Goal: Task Accomplishment & Management: Manage account settings

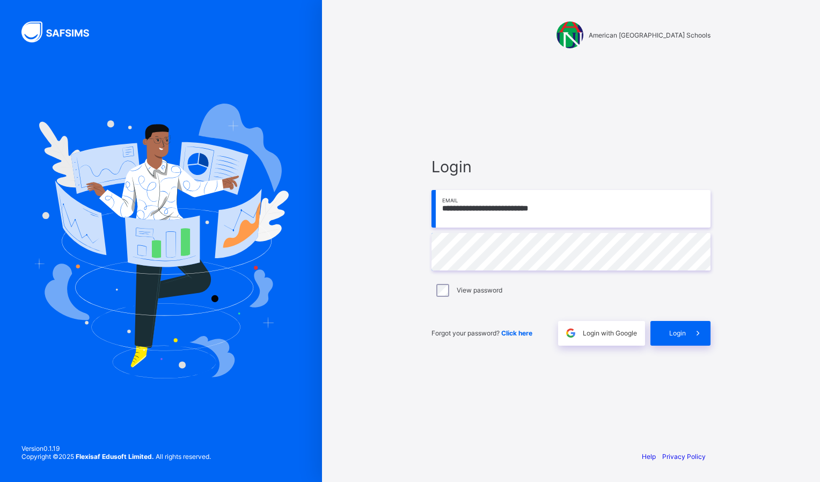
click at [698, 328] on icon at bounding box center [698, 333] width 11 height 10
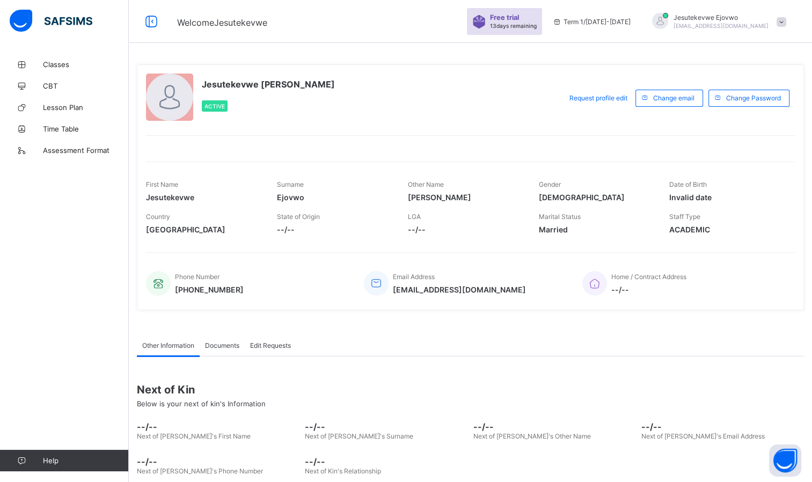
click at [67, 147] on span "Assessment Format" at bounding box center [86, 150] width 86 height 9
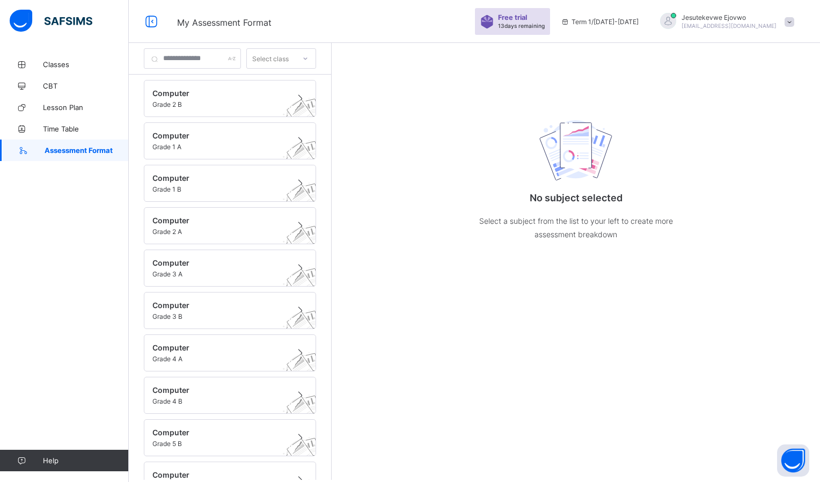
click at [217, 134] on span "Computer" at bounding box center [219, 135] width 135 height 9
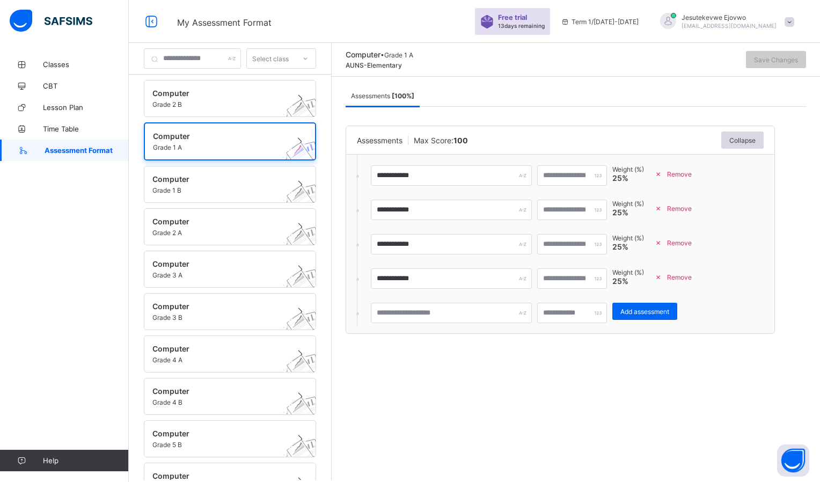
click at [209, 102] on span "Grade 2 B" at bounding box center [219, 104] width 135 height 8
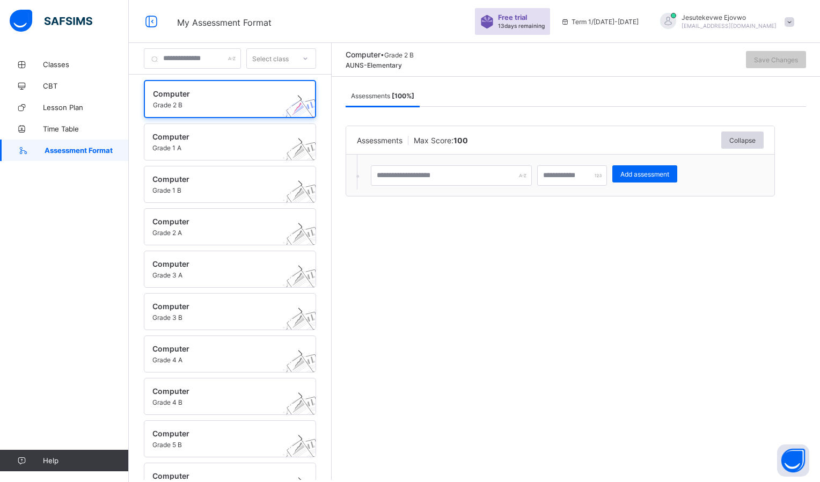
click at [208, 178] on span "Computer" at bounding box center [219, 178] width 135 height 9
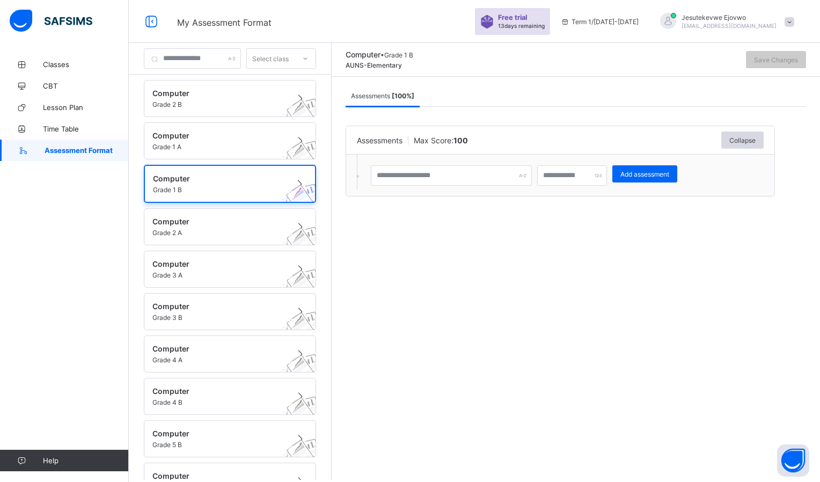
click at [219, 141] on span at bounding box center [219, 141] width 135 height 3
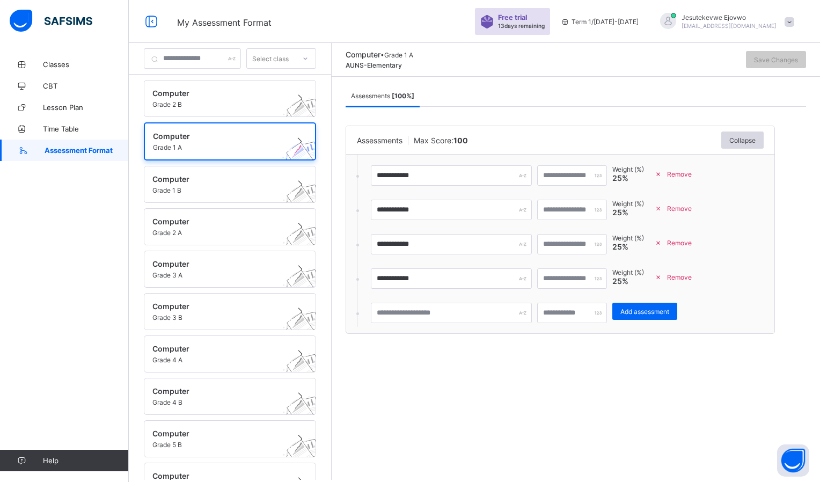
click at [55, 69] on link "Classes" at bounding box center [64, 64] width 129 height 21
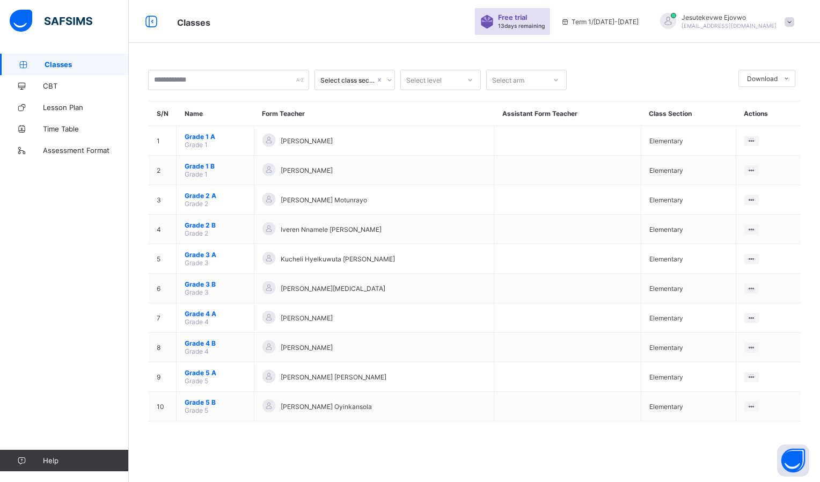
click at [205, 136] on span "Grade 1 A" at bounding box center [215, 137] width 61 height 8
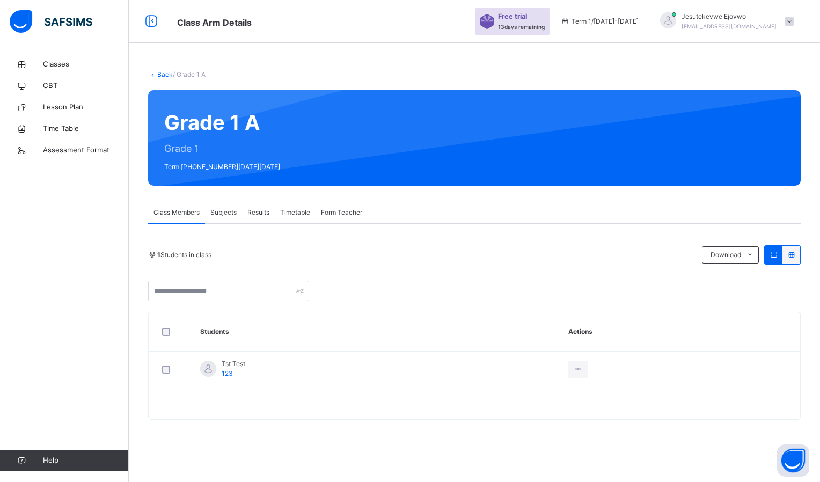
click at [579, 371] on icon at bounding box center [578, 370] width 9 height 10
click at [225, 211] on span "Subjects" at bounding box center [223, 213] width 26 height 10
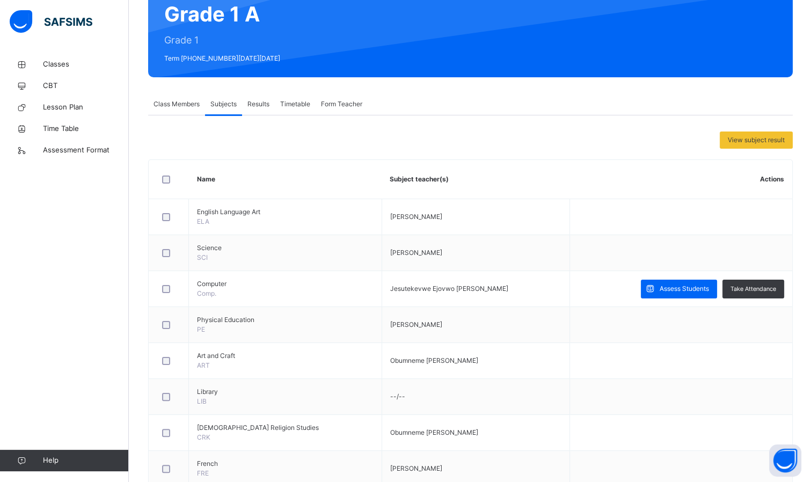
scroll to position [161, 0]
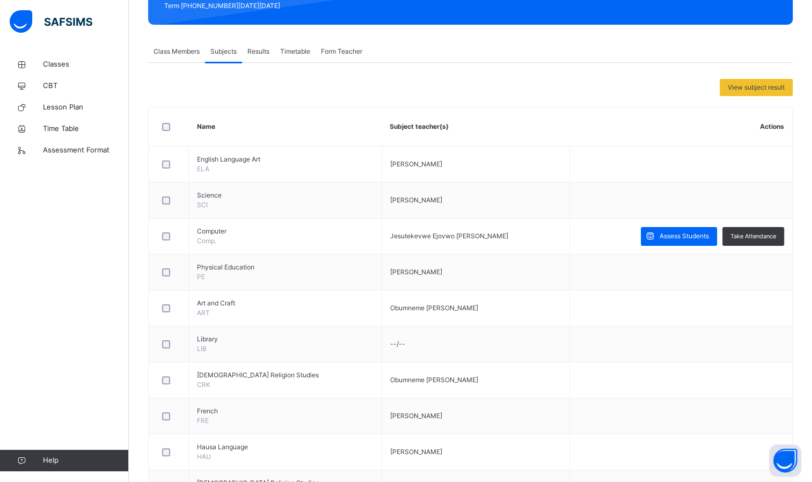
click at [691, 241] on div "Assess Students" at bounding box center [679, 236] width 76 height 19
click at [767, 238] on span "Take Attendance" at bounding box center [754, 236] width 46 height 9
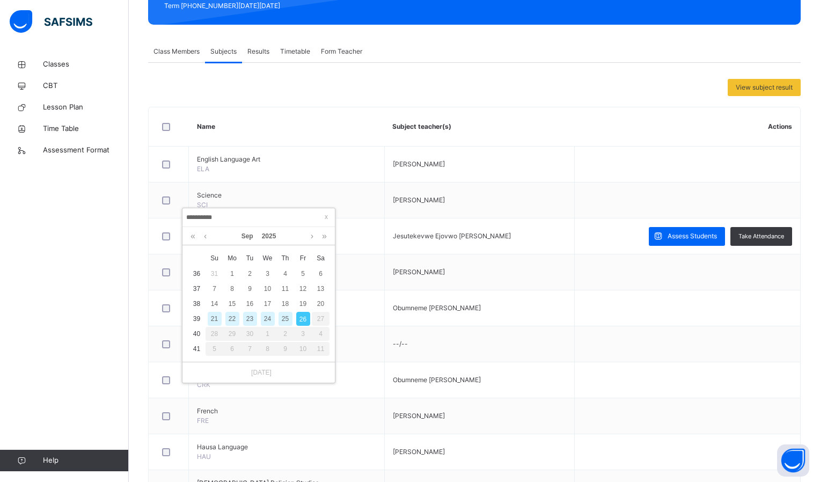
click at [210, 321] on div "21" at bounding box center [215, 319] width 14 height 14
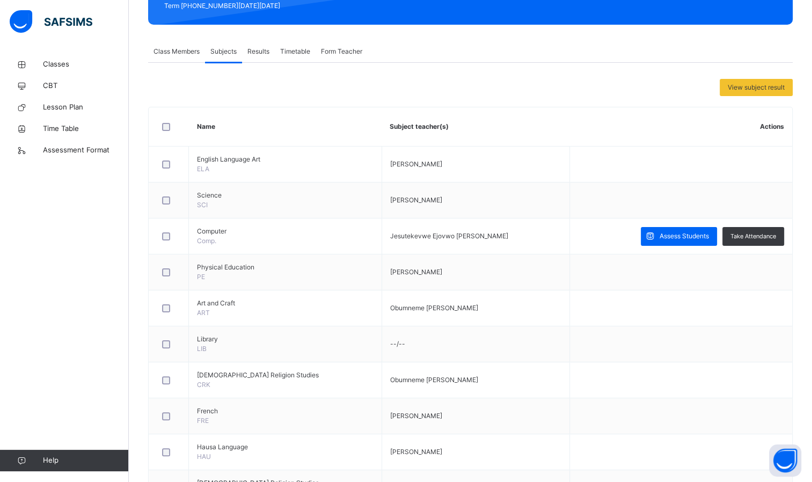
click at [256, 49] on span "Results" at bounding box center [258, 52] width 22 height 10
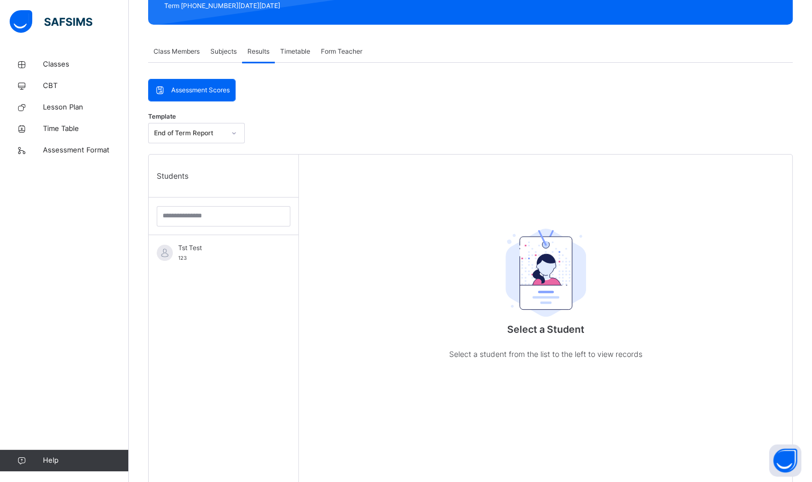
click at [186, 54] on span "Class Members" at bounding box center [177, 52] width 46 height 10
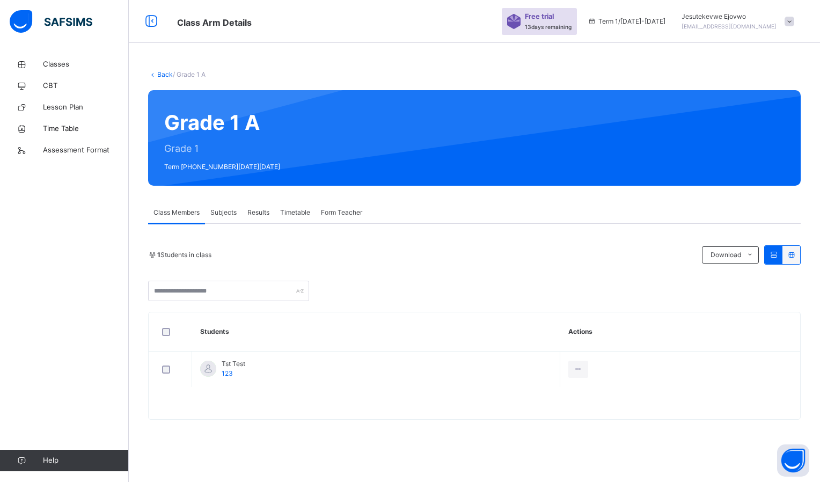
click at [234, 375] on div "Tst Test 123" at bounding box center [234, 368] width 24 height 19
click at [229, 372] on span "123" at bounding box center [227, 373] width 11 height 8
click at [225, 219] on div "Subjects" at bounding box center [223, 212] width 37 height 21
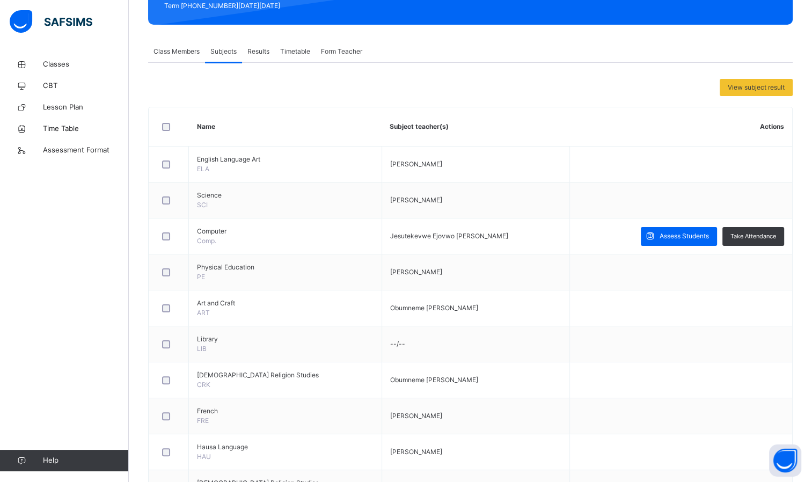
scroll to position [215, 0]
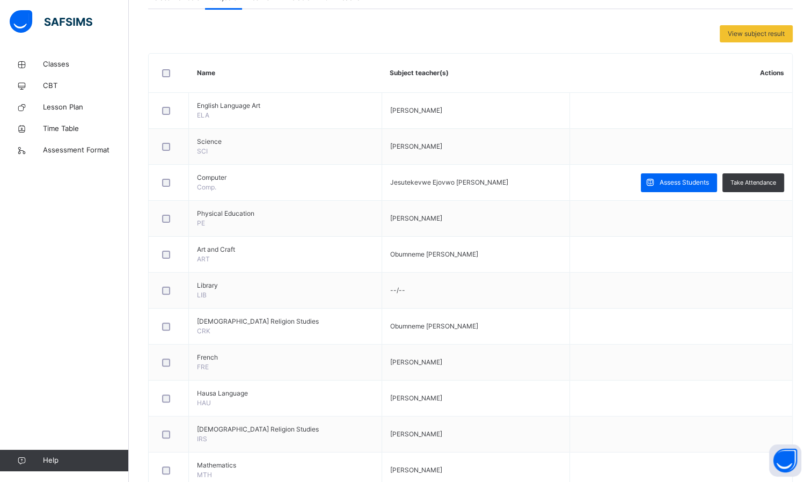
click at [526, 228] on td "[PERSON_NAME]" at bounding box center [476, 219] width 188 height 36
click at [570, 222] on td at bounding box center [681, 219] width 223 height 36
click at [682, 187] on div "Assess Students" at bounding box center [679, 182] width 76 height 19
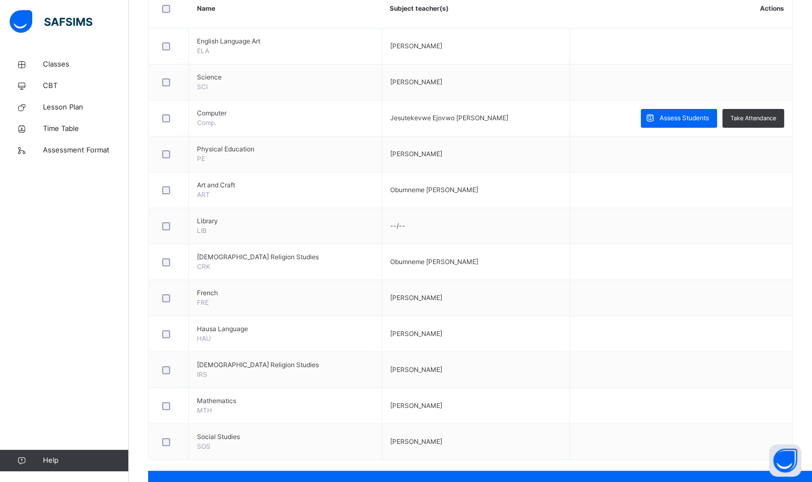
scroll to position [282, 0]
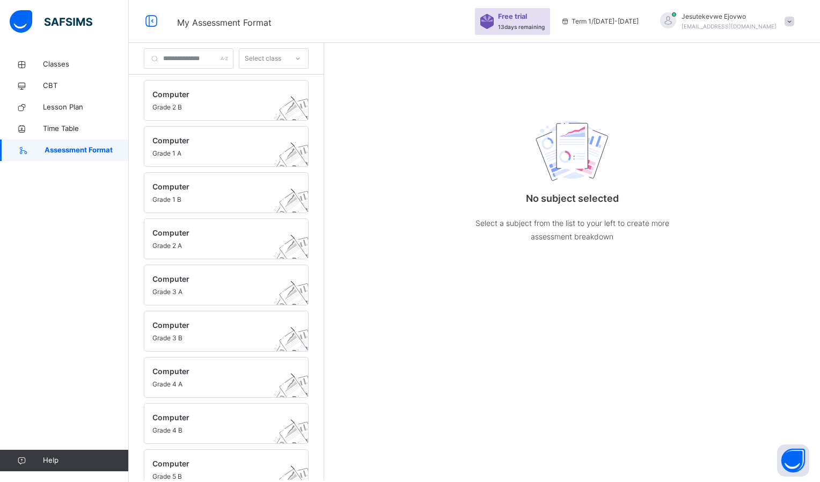
click at [174, 98] on span "Computer" at bounding box center [215, 94] width 127 height 11
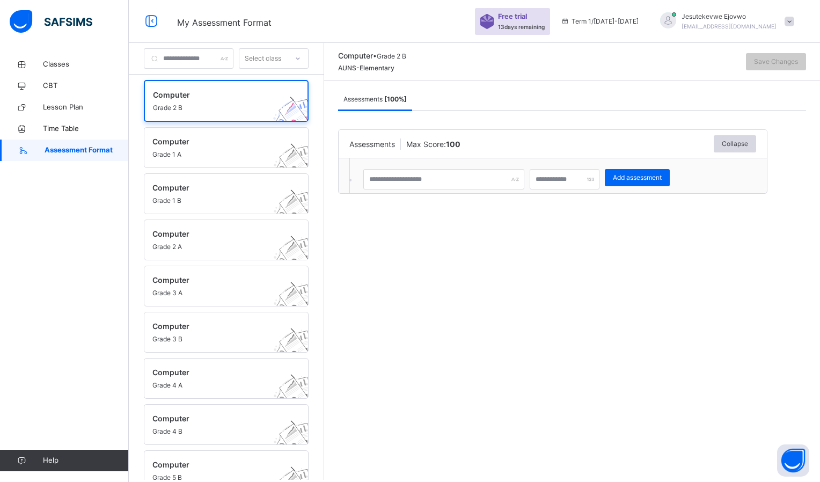
click at [58, 68] on span "Classes" at bounding box center [86, 64] width 86 height 11
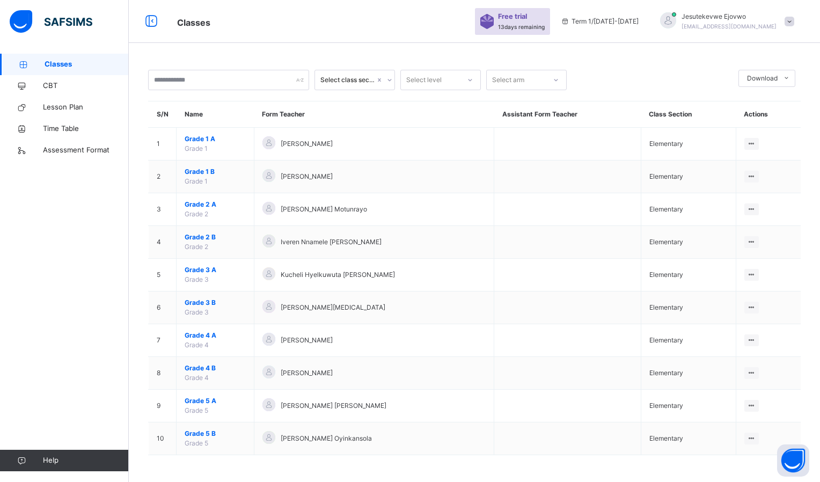
click at [201, 136] on span "Grade 1 A" at bounding box center [215, 139] width 61 height 10
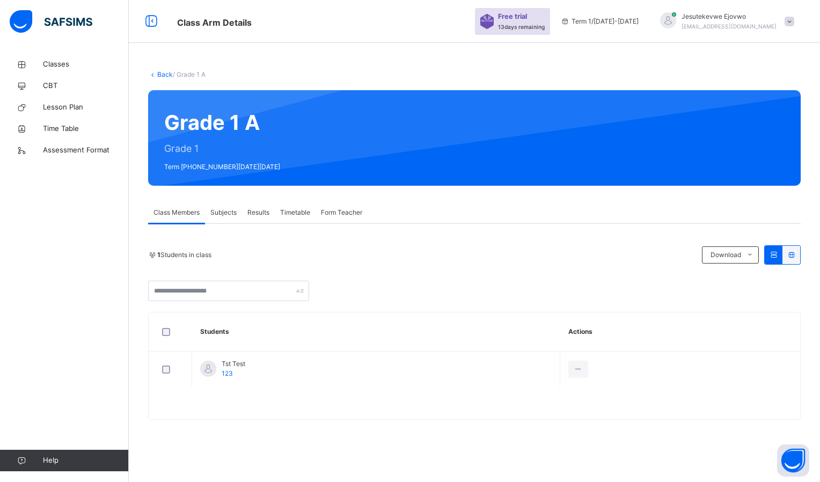
click at [158, 71] on link "Back" at bounding box center [165, 74] width 16 height 8
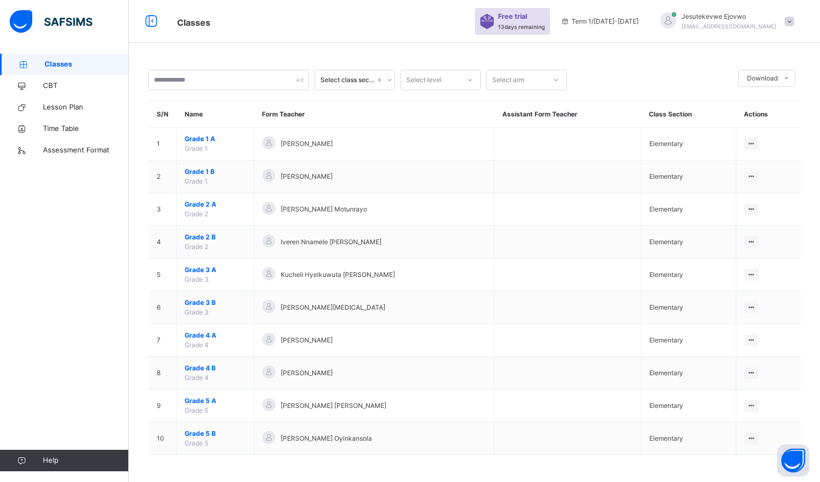
click at [202, 140] on span "Grade 1 A" at bounding box center [215, 139] width 61 height 10
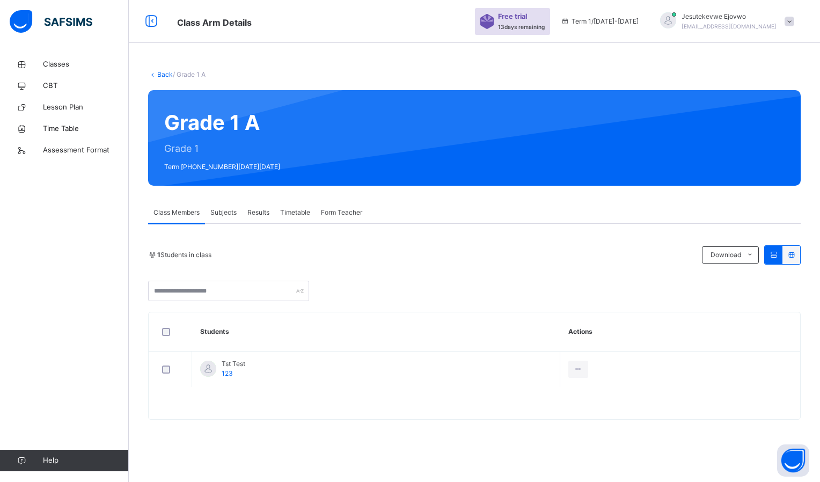
click at [231, 215] on span "Subjects" at bounding box center [223, 213] width 26 height 10
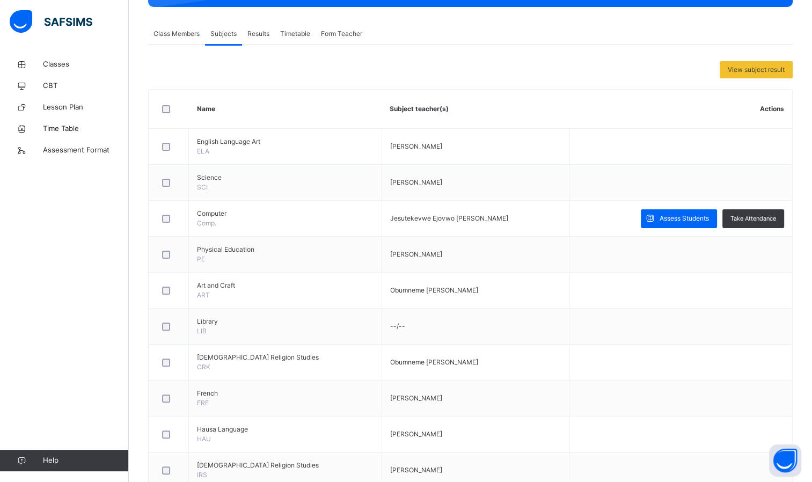
scroll to position [215, 0]
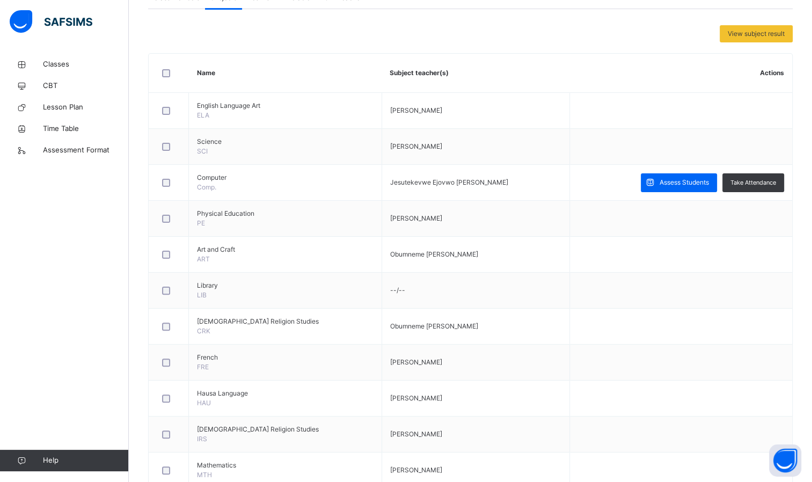
click at [701, 178] on span "Assess Students" at bounding box center [684, 183] width 49 height 10
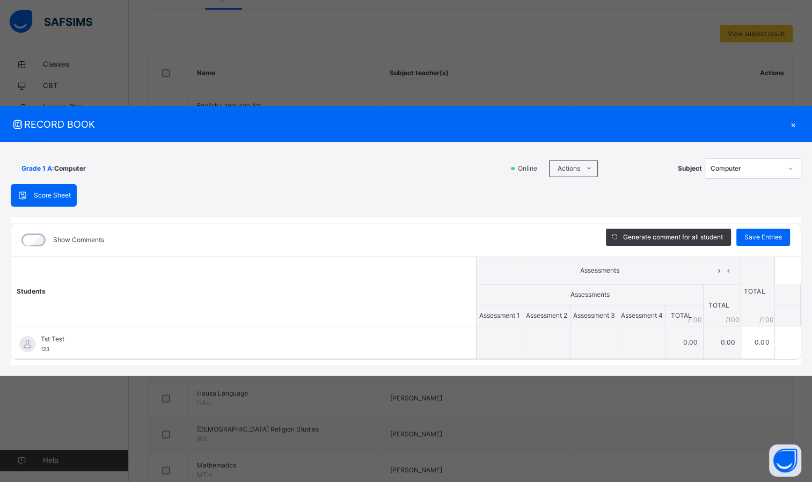
click at [59, 194] on span "Score Sheet" at bounding box center [52, 196] width 37 height 10
click at [38, 200] on span "Score Sheet" at bounding box center [52, 196] width 37 height 10
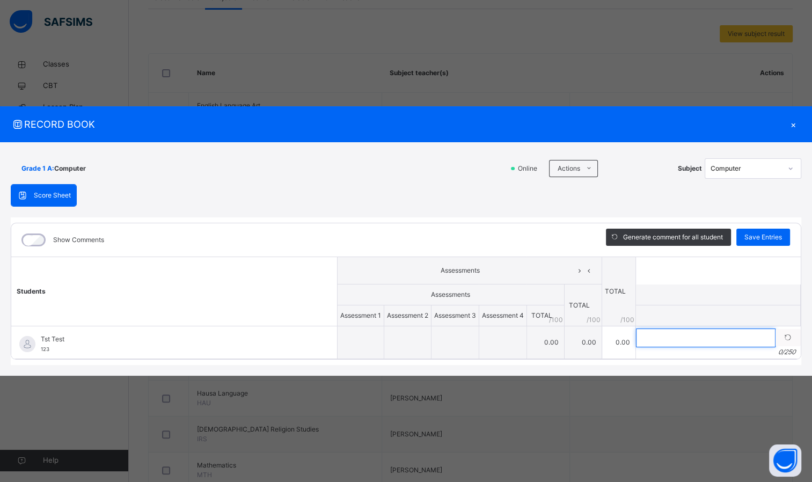
click at [686, 341] on input "text" at bounding box center [706, 338] width 140 height 19
click at [59, 191] on span "Score Sheet" at bounding box center [52, 196] width 37 height 10
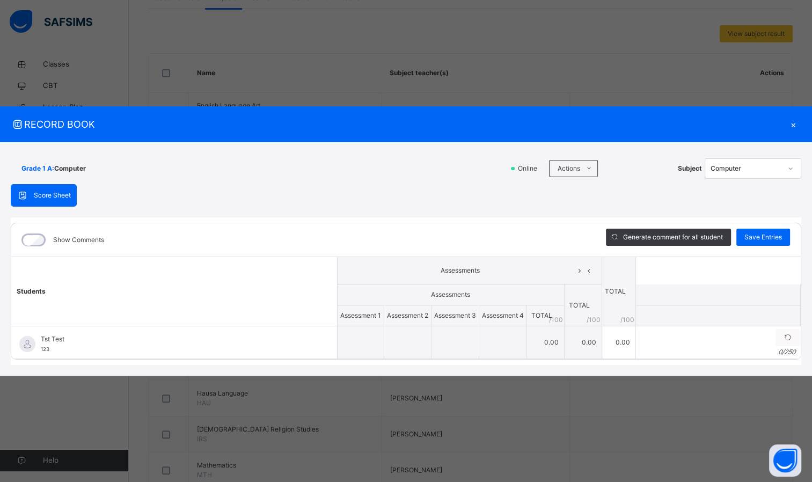
drag, startPoint x: 59, startPoint y: 191, endPoint x: 110, endPoint y: 214, distance: 55.5
click at [110, 217] on div "Show Comments Generate comment for all student Save Entries Class Level: Grade …" at bounding box center [406, 291] width 791 height 148
click at [24, 196] on icon at bounding box center [23, 195] width 12 height 11
click at [588, 164] on icon at bounding box center [589, 168] width 8 height 9
click at [593, 166] on icon at bounding box center [589, 168] width 8 height 9
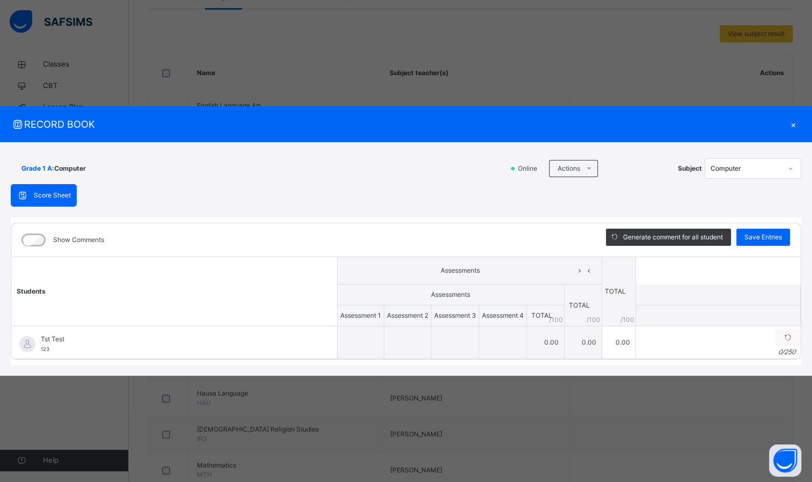
click at [0, 0] on li "Download Empty Score Sheet" at bounding box center [0, 0] width 0 height 0
click at [588, 160] on span at bounding box center [588, 168] width 17 height 17
click at [0, 0] on li "Upload/map score sheet" at bounding box center [0, 0] width 0 height 0
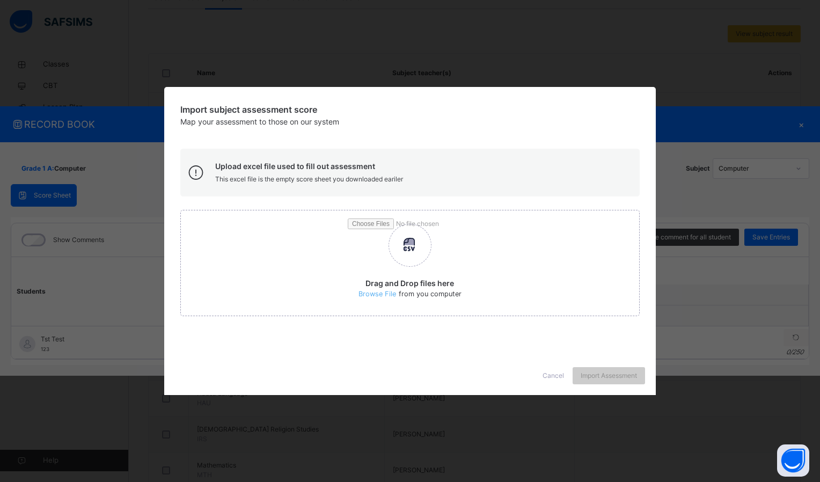
click at [549, 374] on span "Cancel" at bounding box center [553, 376] width 21 height 10
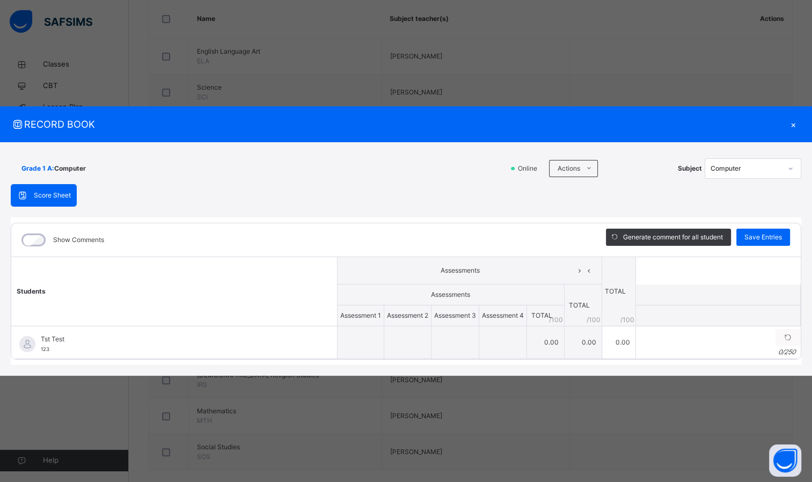
scroll to position [282, 0]
click at [797, 117] on div "×" at bounding box center [793, 124] width 16 height 14
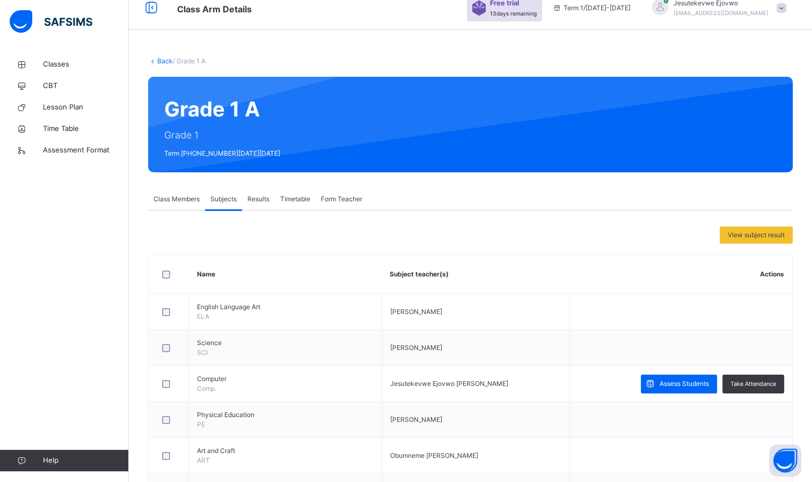
scroll to position [0, 0]
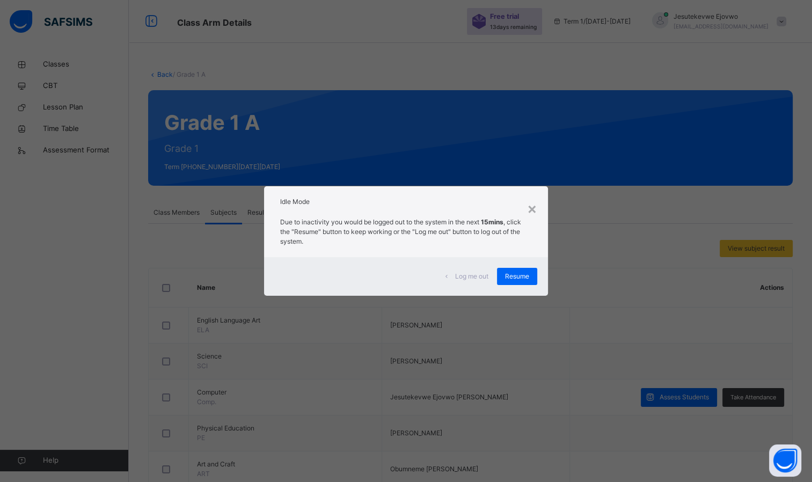
click at [515, 276] on span "Resume" at bounding box center [517, 277] width 24 height 10
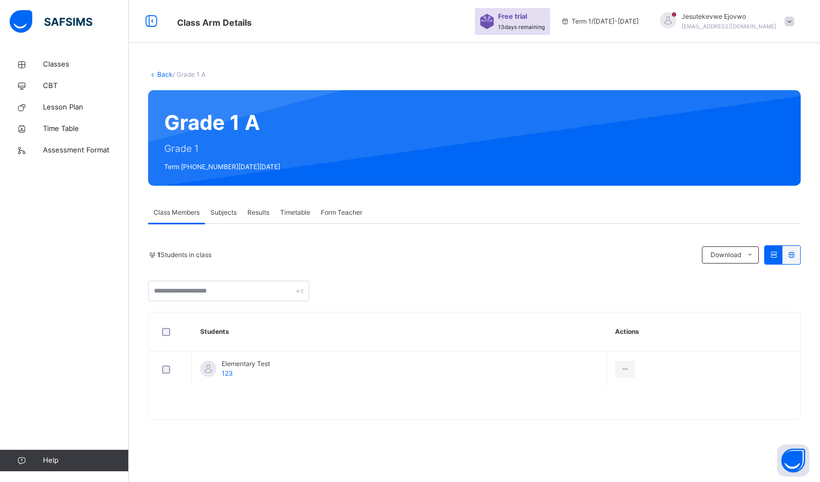
click at [58, 69] on span "Classes" at bounding box center [86, 64] width 86 height 11
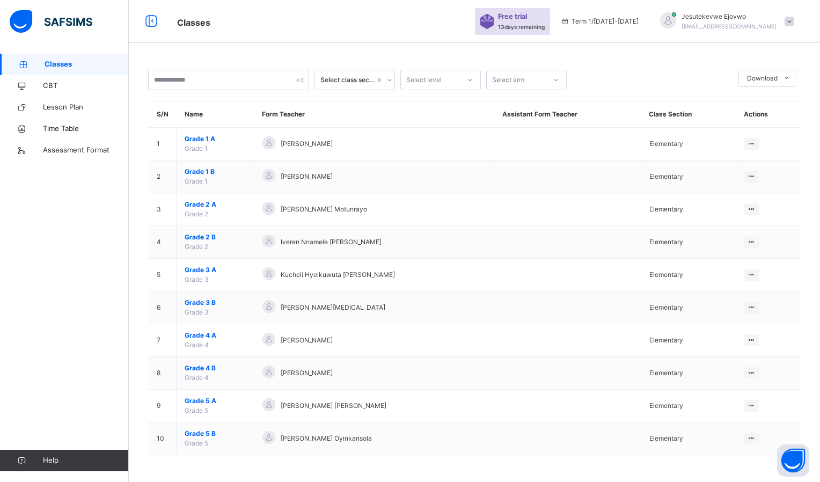
click at [103, 149] on span "Assessment Format" at bounding box center [86, 150] width 86 height 11
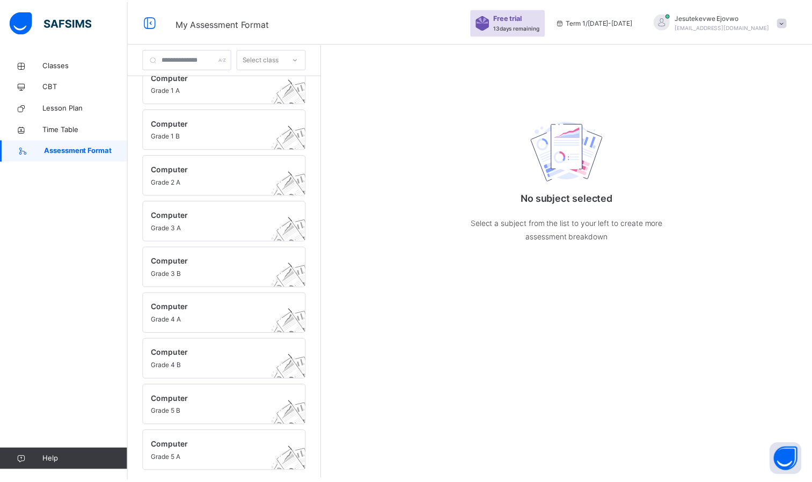
scroll to position [64, 0]
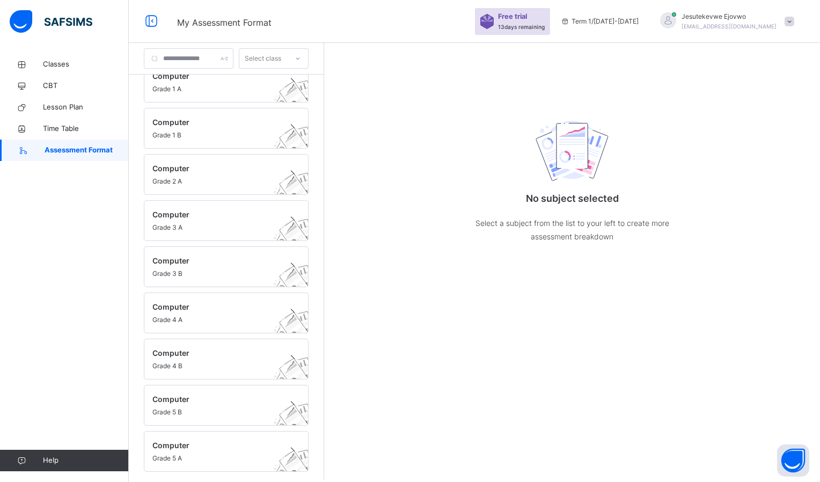
click at [788, 20] on span at bounding box center [790, 22] width 10 height 10
click at [758, 136] on span "Logout" at bounding box center [759, 136] width 71 height 14
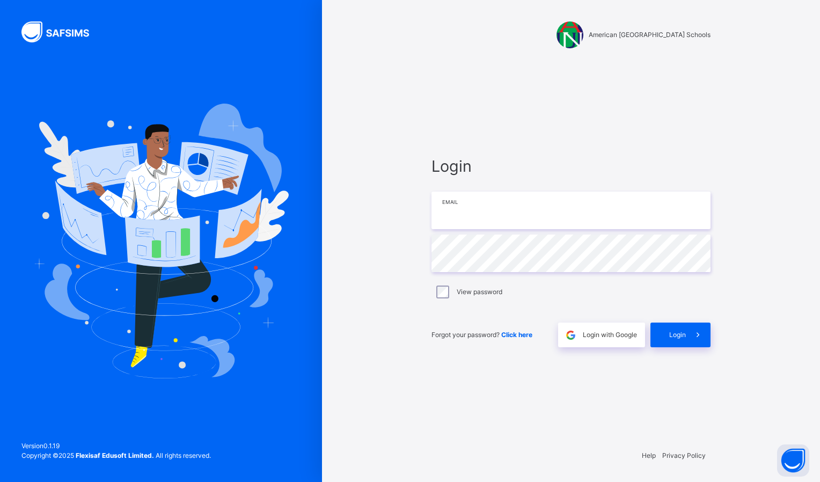
click at [515, 216] on input "email" at bounding box center [571, 211] width 279 height 38
type input "**********"
click at [670, 339] on span "Login" at bounding box center [677, 335] width 17 height 10
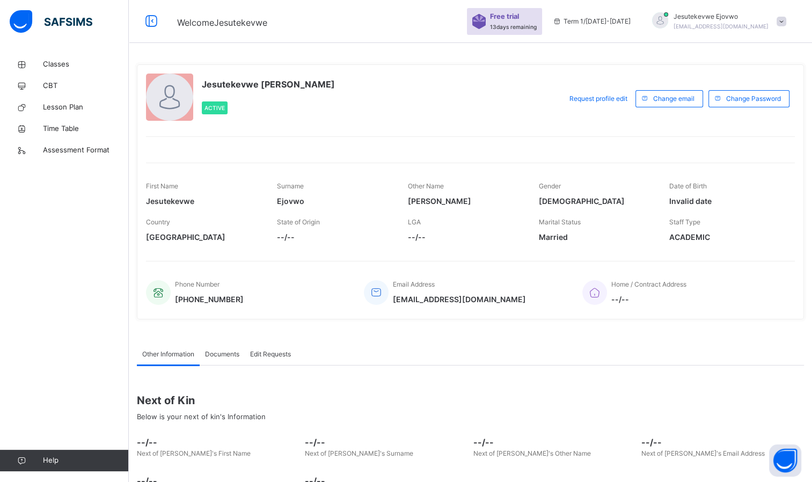
click at [53, 72] on link "Classes" at bounding box center [64, 64] width 129 height 21
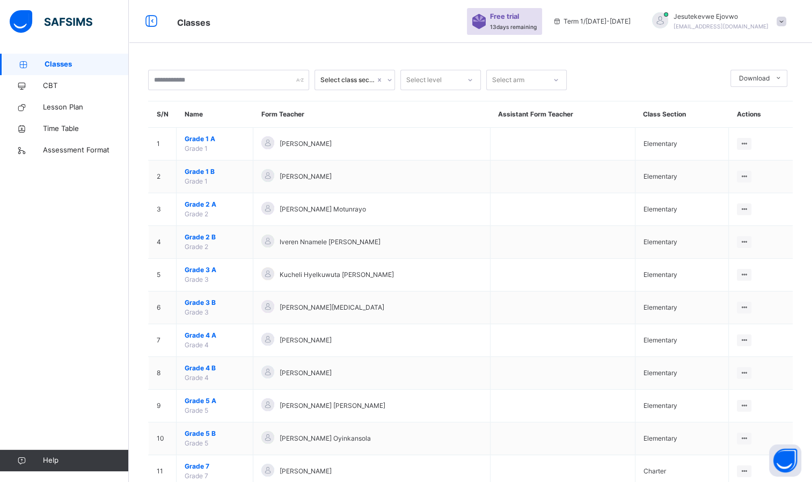
scroll to position [64, 0]
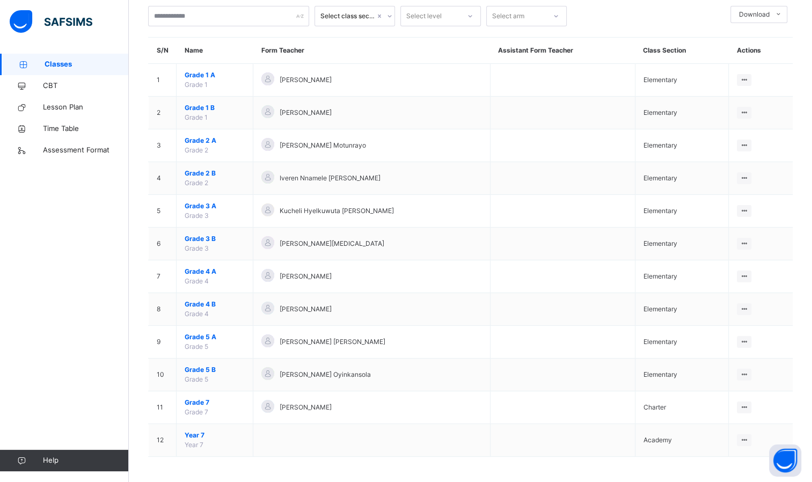
click at [0, 0] on div "View Class" at bounding box center [0, 0] width 0 height 0
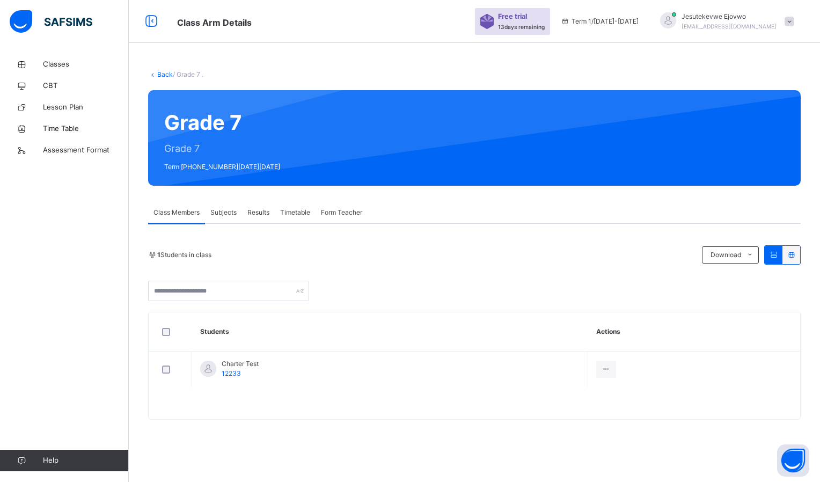
click at [608, 366] on icon at bounding box center [606, 370] width 9 height 10
click at [210, 369] on div at bounding box center [208, 369] width 16 height 16
click at [616, 373] on div at bounding box center [606, 369] width 20 height 17
click at [610, 373] on icon at bounding box center [606, 370] width 9 height 10
click at [232, 372] on span "12233" at bounding box center [231, 373] width 19 height 8
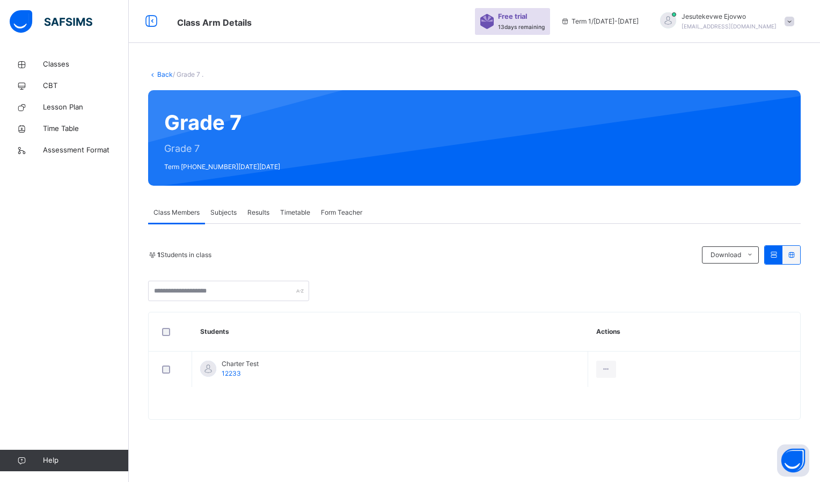
click at [232, 372] on span "12233" at bounding box center [231, 373] width 19 height 8
click at [228, 370] on span "12233" at bounding box center [231, 373] width 19 height 8
click at [230, 214] on span "Subjects" at bounding box center [223, 213] width 26 height 10
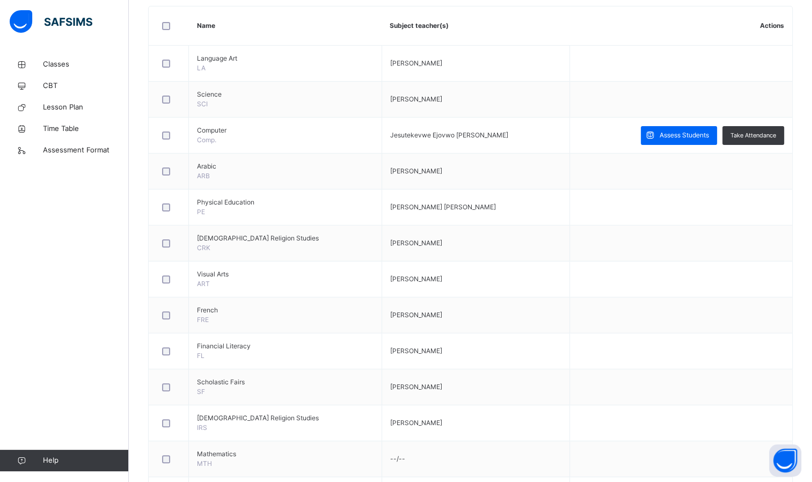
scroll to position [268, 0]
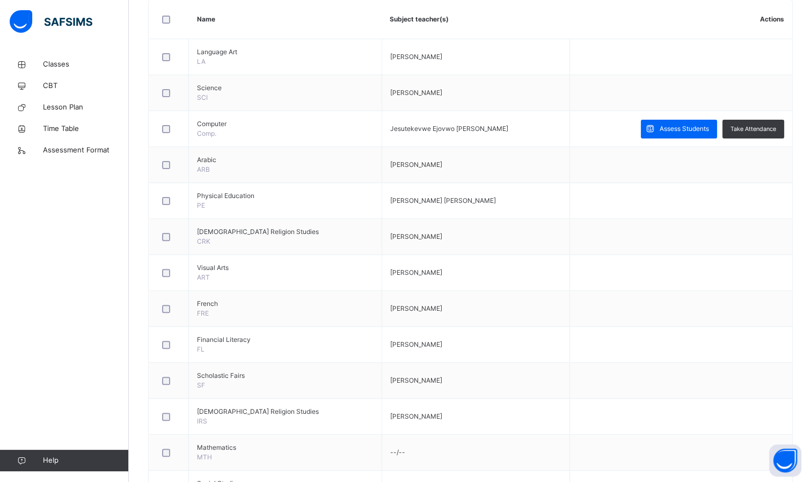
click at [668, 132] on span "Assess Students" at bounding box center [684, 129] width 49 height 10
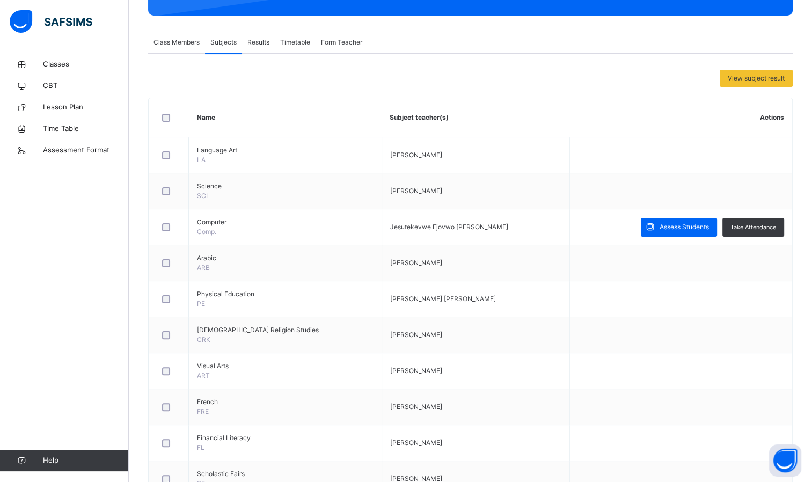
scroll to position [107, 0]
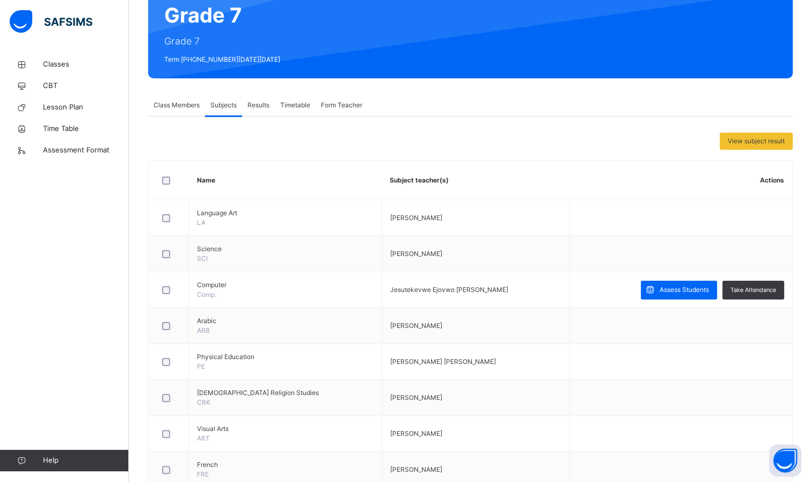
click at [64, 65] on span "Classes" at bounding box center [86, 64] width 86 height 11
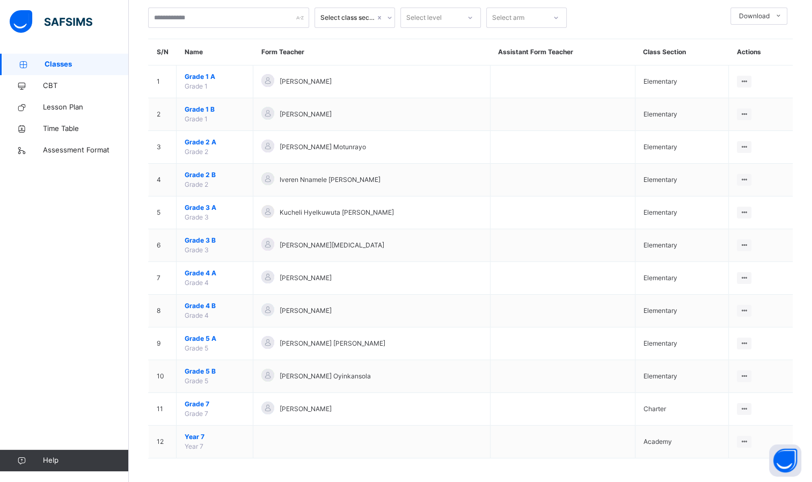
scroll to position [64, 0]
click at [191, 433] on span "Year 7" at bounding box center [215, 436] width 60 height 10
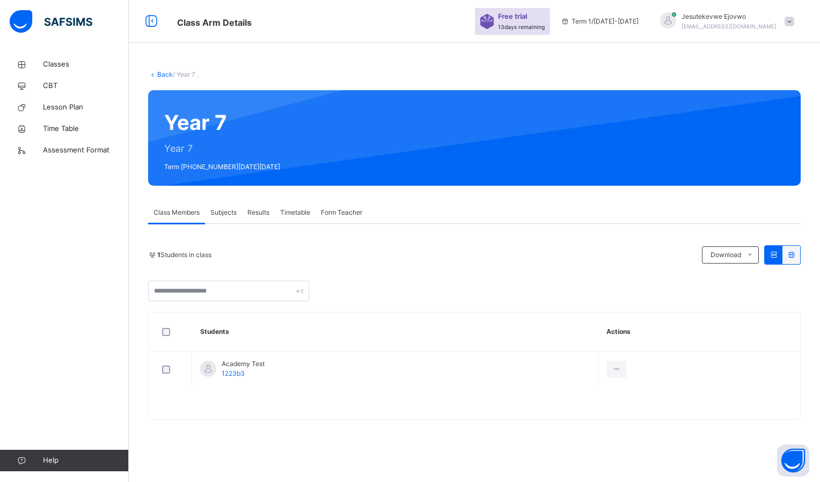
click at [228, 214] on span "Subjects" at bounding box center [223, 213] width 26 height 10
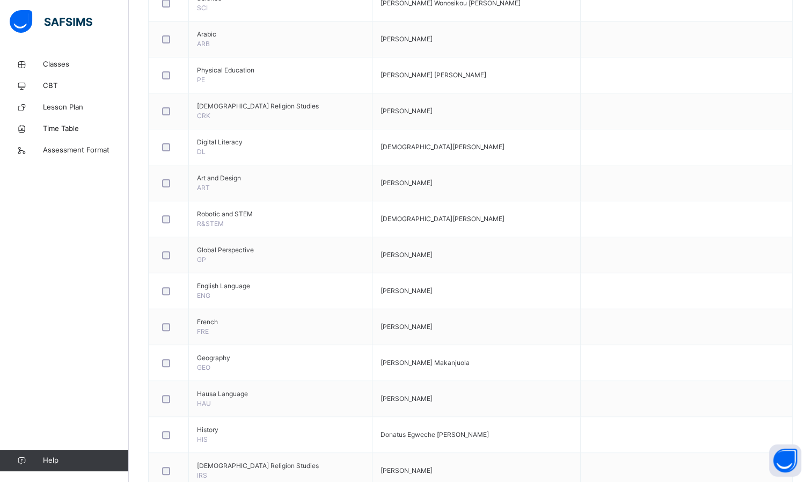
scroll to position [425, 0]
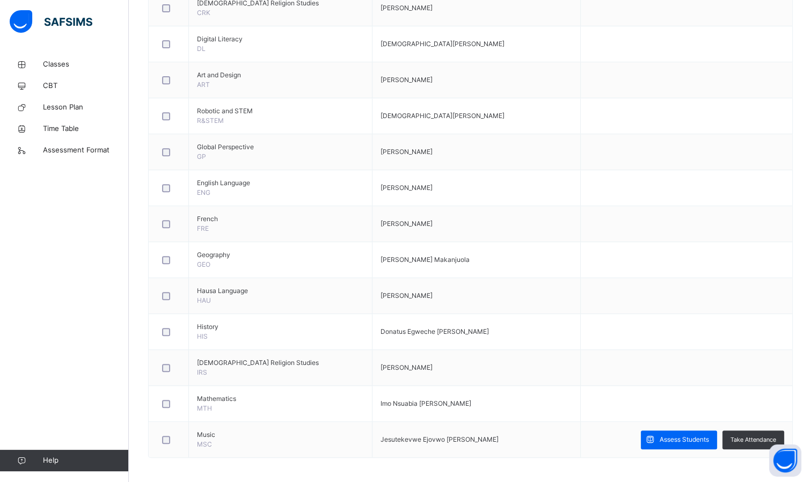
click at [670, 437] on span "Assess Students" at bounding box center [684, 440] width 49 height 10
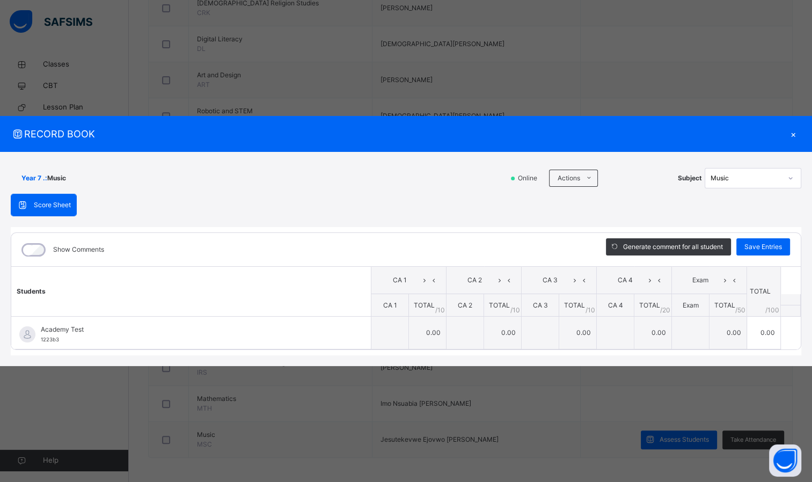
click at [427, 332] on td "0.00" at bounding box center [428, 332] width 38 height 33
click at [591, 181] on icon at bounding box center [589, 178] width 8 height 9
click at [0, 0] on li "Download Empty Score Sheet" at bounding box center [0, 0] width 0 height 0
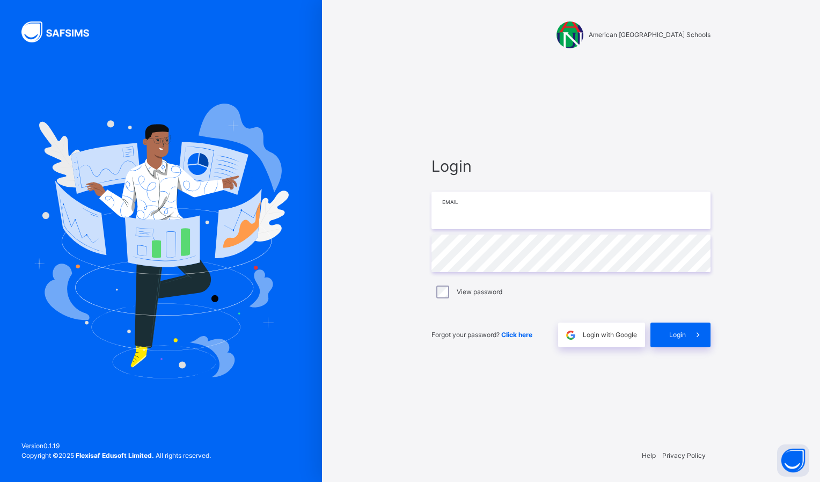
click at [473, 224] on input "email" at bounding box center [571, 211] width 279 height 38
type input "**********"
click at [681, 339] on span "Login" at bounding box center [677, 335] width 17 height 10
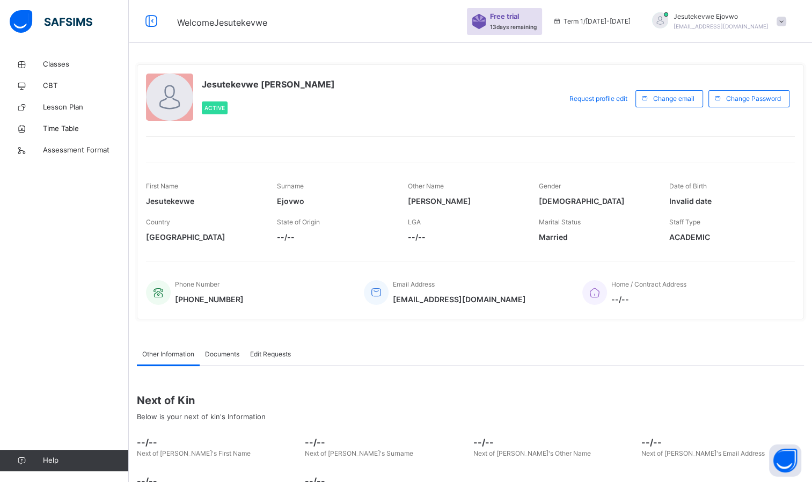
click at [82, 150] on span "Assessment Format" at bounding box center [86, 150] width 86 height 11
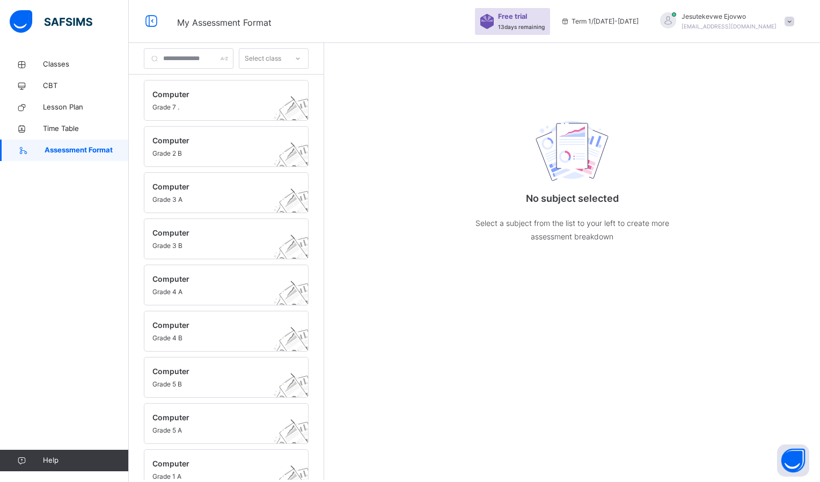
click at [212, 106] on span "Grade 7 ." at bounding box center [215, 108] width 127 height 10
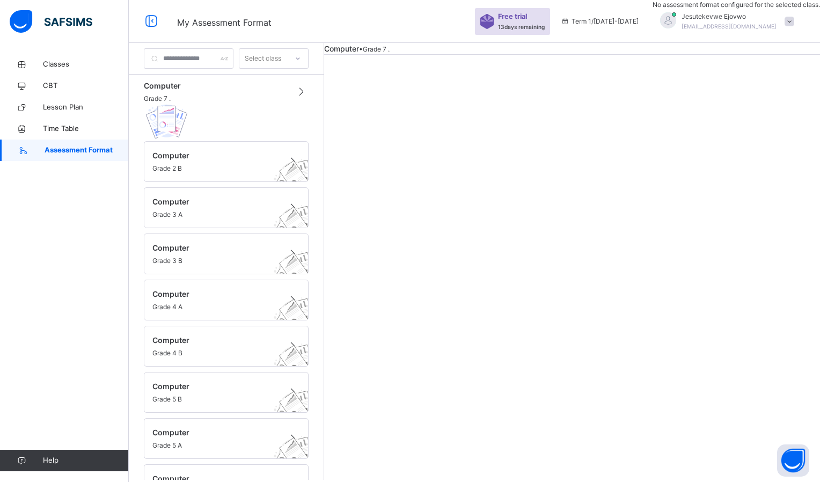
scroll to position [157, 0]
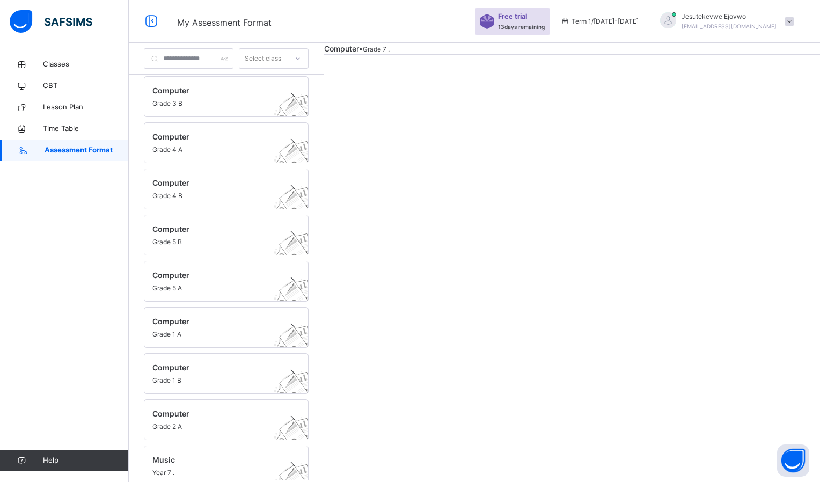
click at [232, 454] on span "Music" at bounding box center [215, 459] width 127 height 11
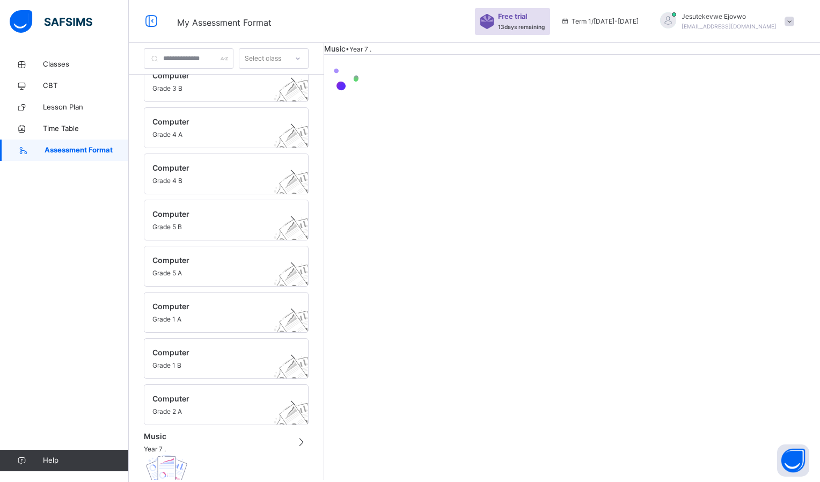
scroll to position [157, 0]
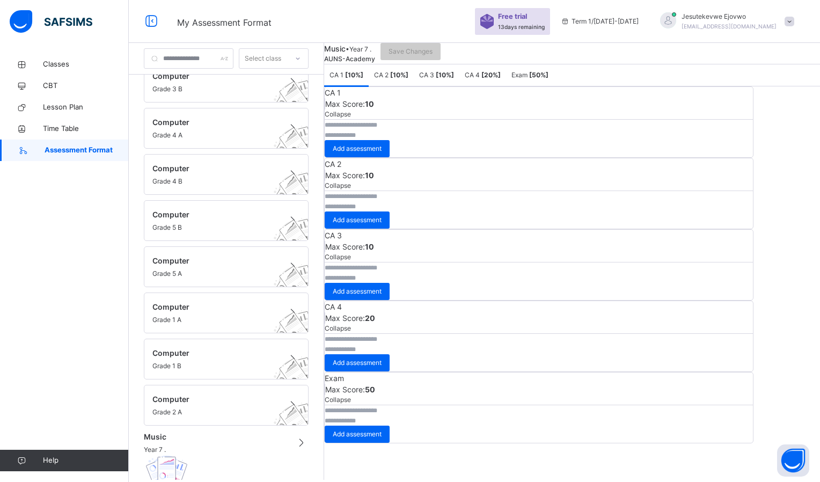
click at [382, 154] on span "Add assessment" at bounding box center [357, 149] width 49 height 10
click at [409, 79] on b "[ 10 %]" at bounding box center [399, 75] width 18 height 8
click at [454, 79] on span "CA 3 [ 10 %]" at bounding box center [436, 75] width 35 height 8
click at [501, 79] on b "[ 20 %]" at bounding box center [491, 75] width 19 height 8
click at [549, 79] on span "Exam [ 50 %]" at bounding box center [530, 75] width 37 height 8
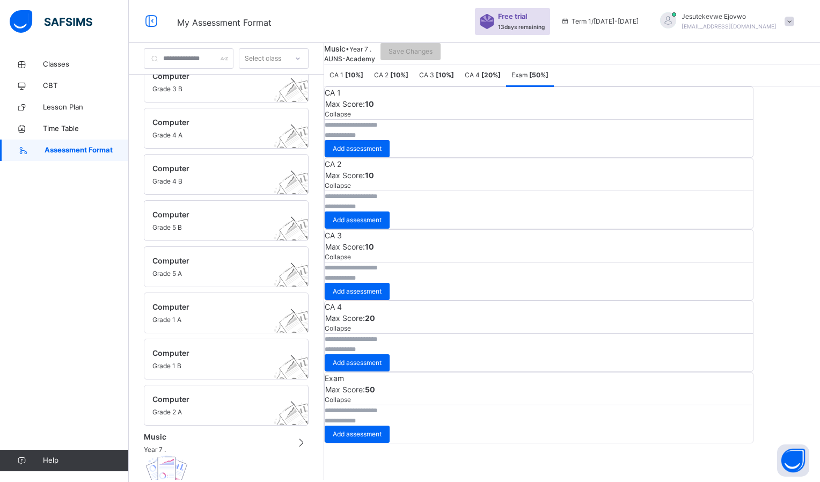
click at [411, 257] on div "Music • Year 7 . AUNS-Academy Save Changes CA 1 [ 10 %] CA 2 [ 10 %] CA 3 [ 10 …" at bounding box center [572, 261] width 496 height 437
drag, startPoint x: 566, startPoint y: 98, endPoint x: 548, endPoint y: 100, distance: 17.8
click at [548, 86] on div "Exam [ 50 %]" at bounding box center [530, 74] width 48 height 21
copy span "Exam"
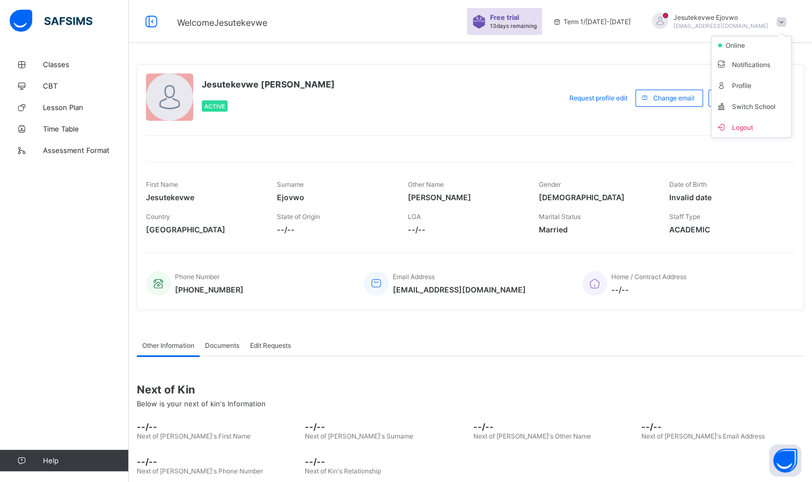
click at [758, 122] on span "Logout" at bounding box center [751, 127] width 71 height 12
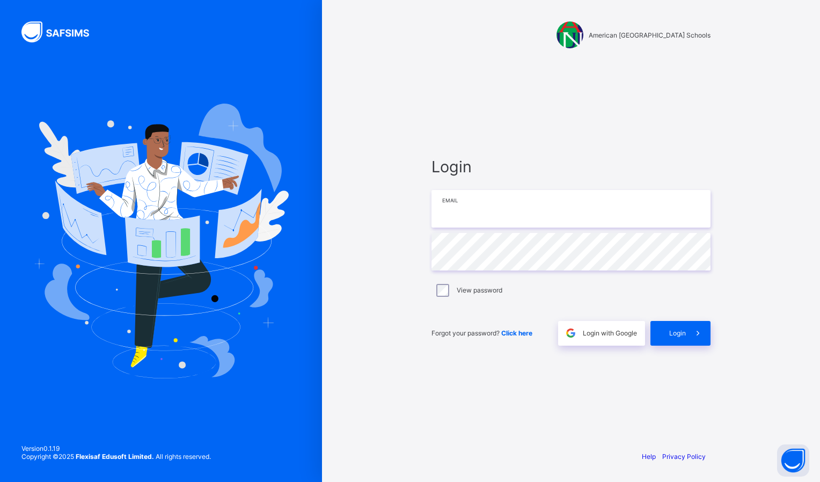
type input "**********"
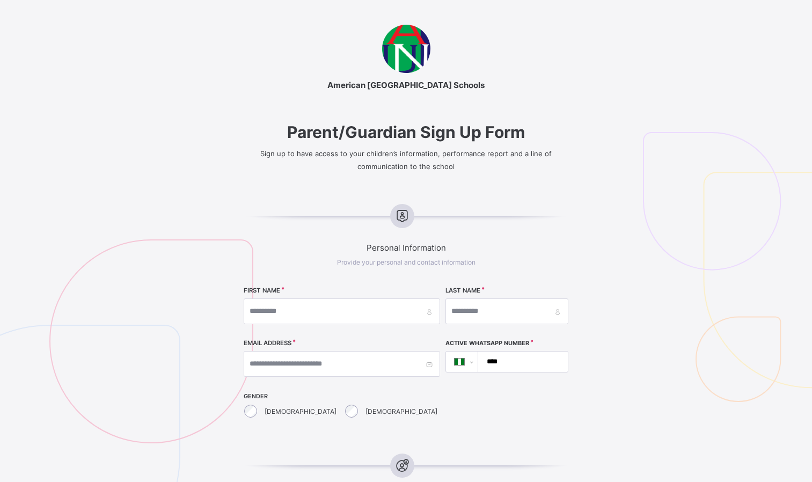
select select "**"
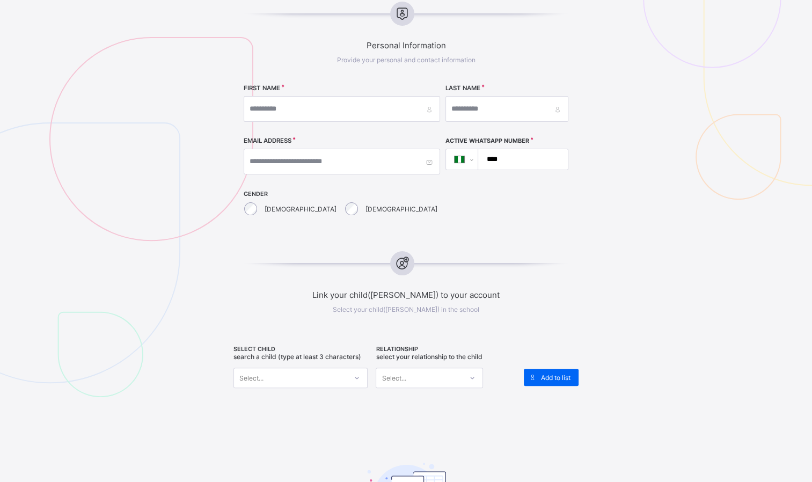
scroll to position [215, 0]
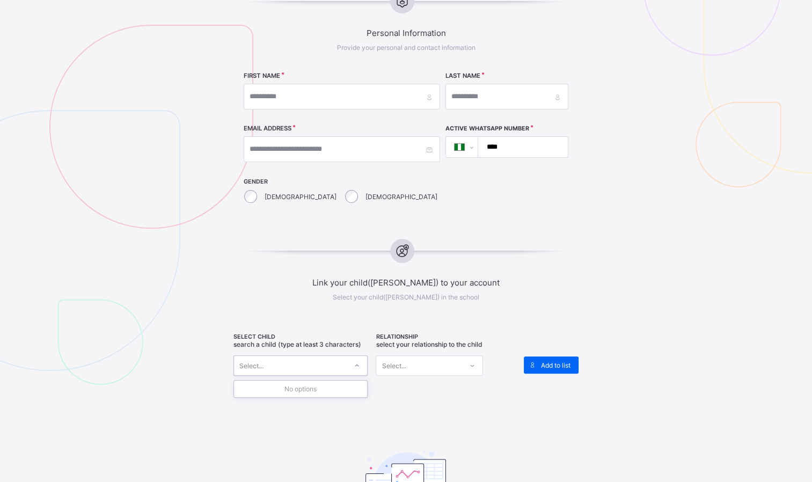
click at [357, 366] on icon at bounding box center [357, 365] width 6 height 11
click at [422, 369] on div "Select..." at bounding box center [419, 365] width 86 height 15
click at [423, 369] on div "Select..." at bounding box center [419, 365] width 86 height 15
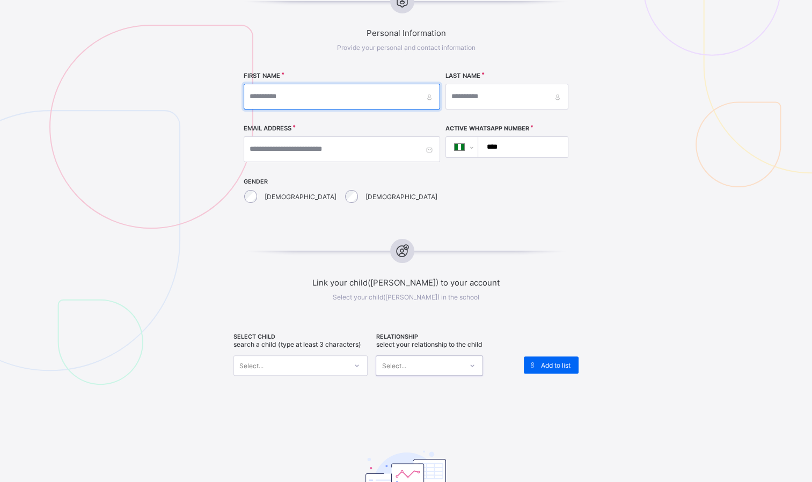
click at [347, 100] on input "text" at bounding box center [342, 97] width 196 height 26
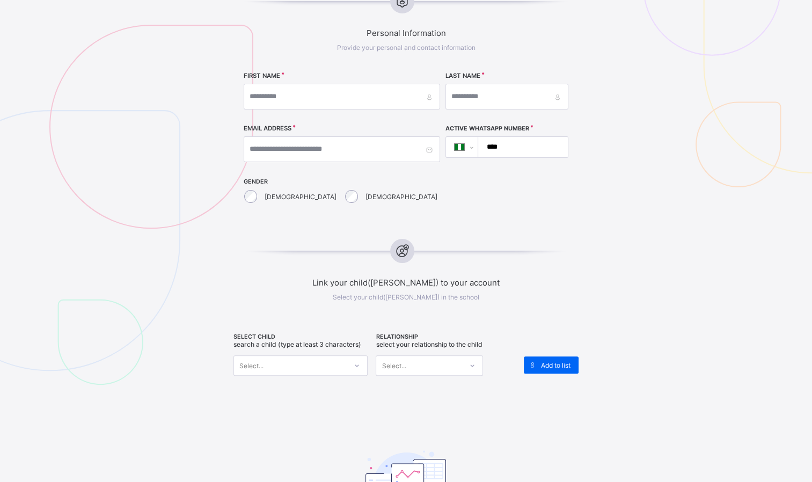
click at [504, 205] on div "**********" at bounding box center [406, 146] width 325 height 124
